Goal: Task Accomplishment & Management: Manage account settings

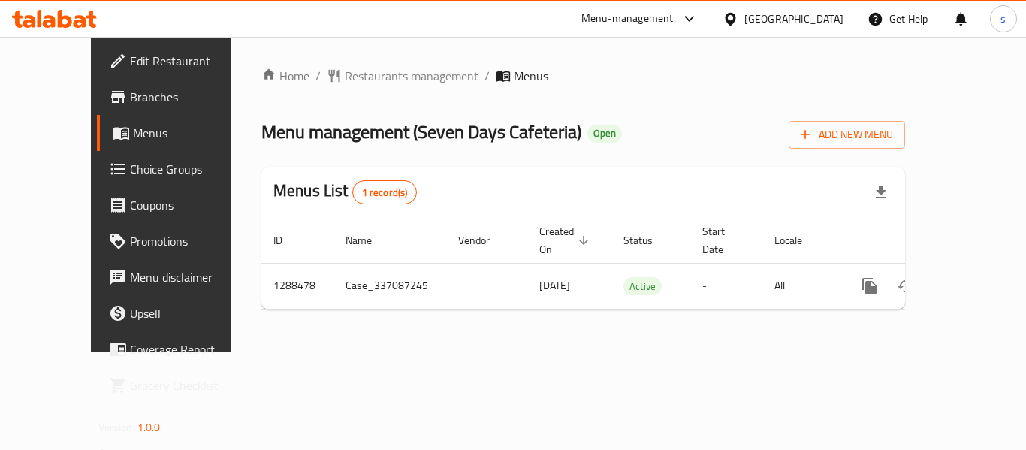
click at [388, 75] on span "Restaurants management" at bounding box center [412, 76] width 134 height 18
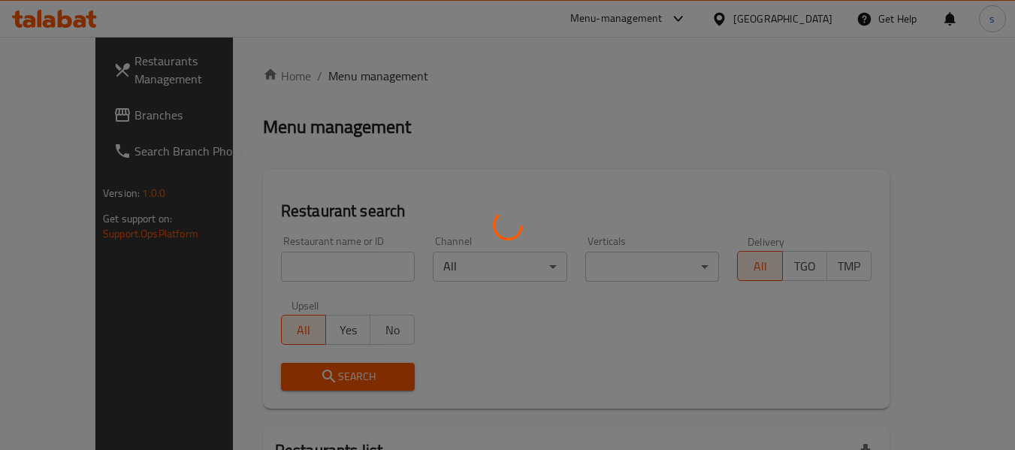
click at [38, 117] on div at bounding box center [507, 225] width 1015 height 450
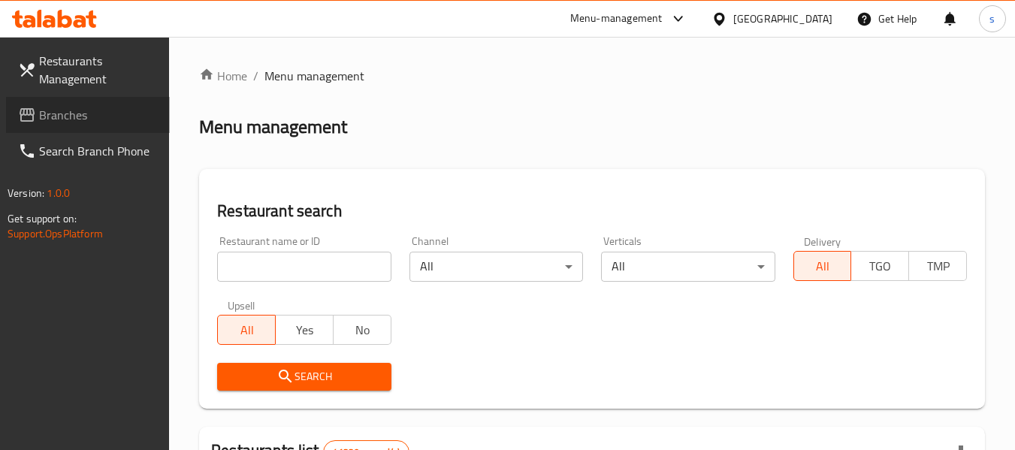
click at [38, 117] on span at bounding box center [28, 115] width 21 height 18
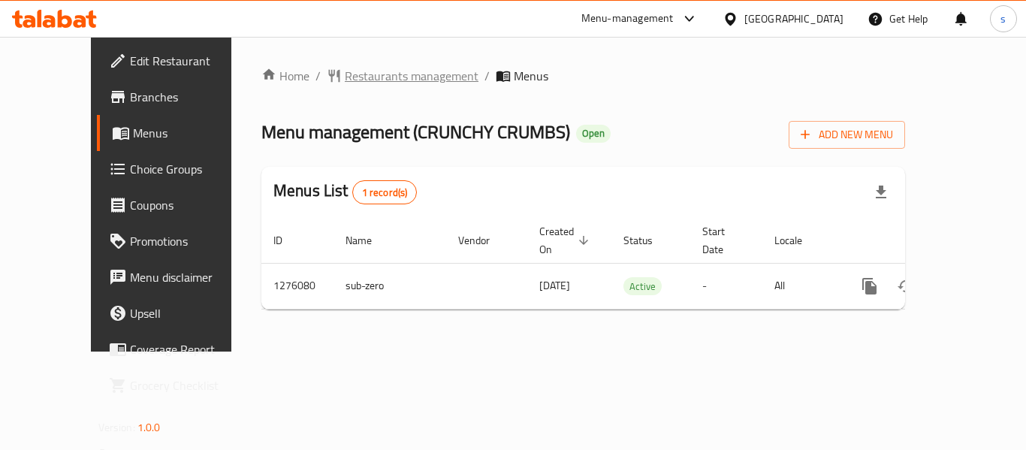
click at [373, 80] on span "Restaurants management" at bounding box center [412, 76] width 134 height 18
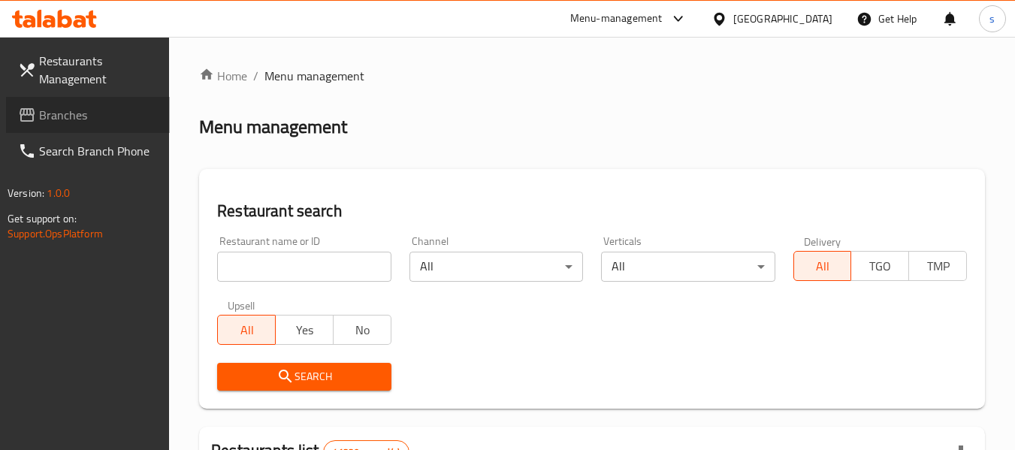
click at [95, 115] on span "Branches" at bounding box center [98, 115] width 119 height 18
